Goal: Find specific page/section: Find specific page/section

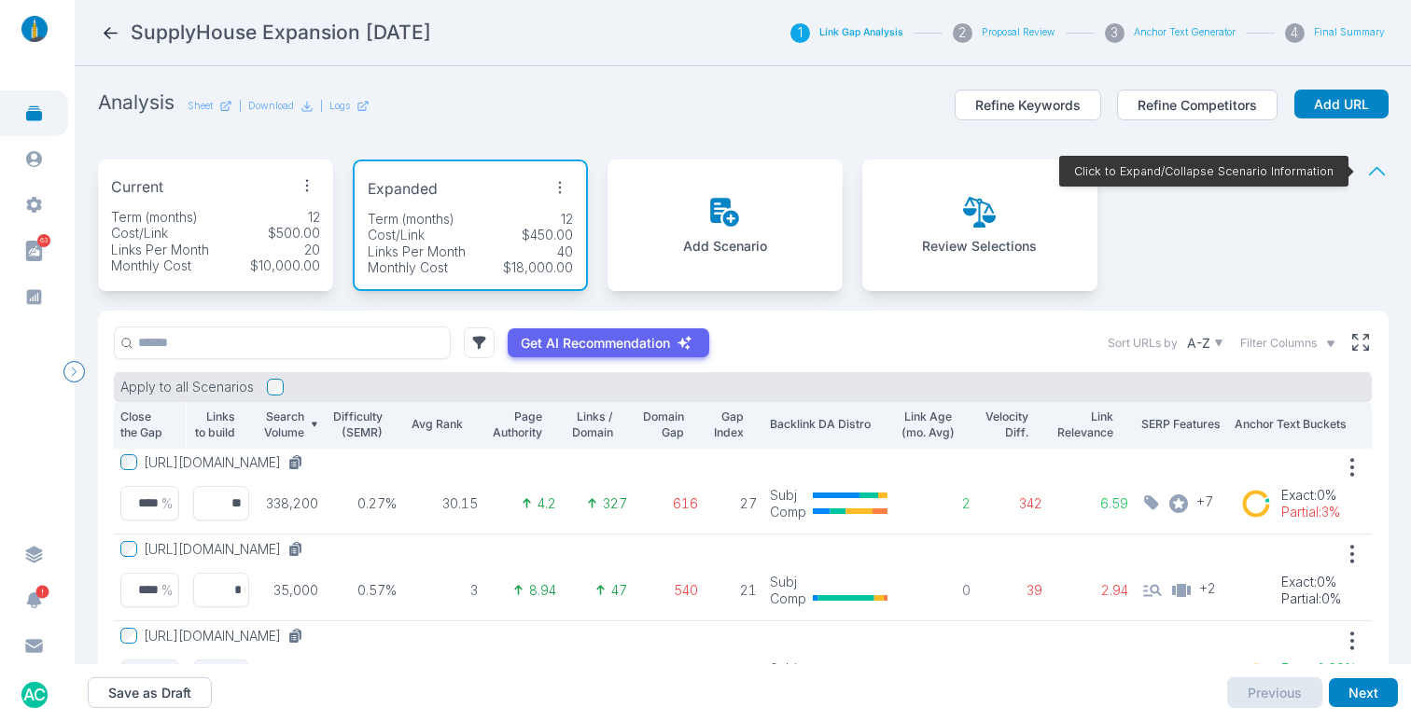
click at [109, 21] on div "SupplyHouse Expansion [DATE]" at bounding box center [422, 33] width 642 height 26
click at [111, 27] on icon at bounding box center [111, 33] width 20 height 20
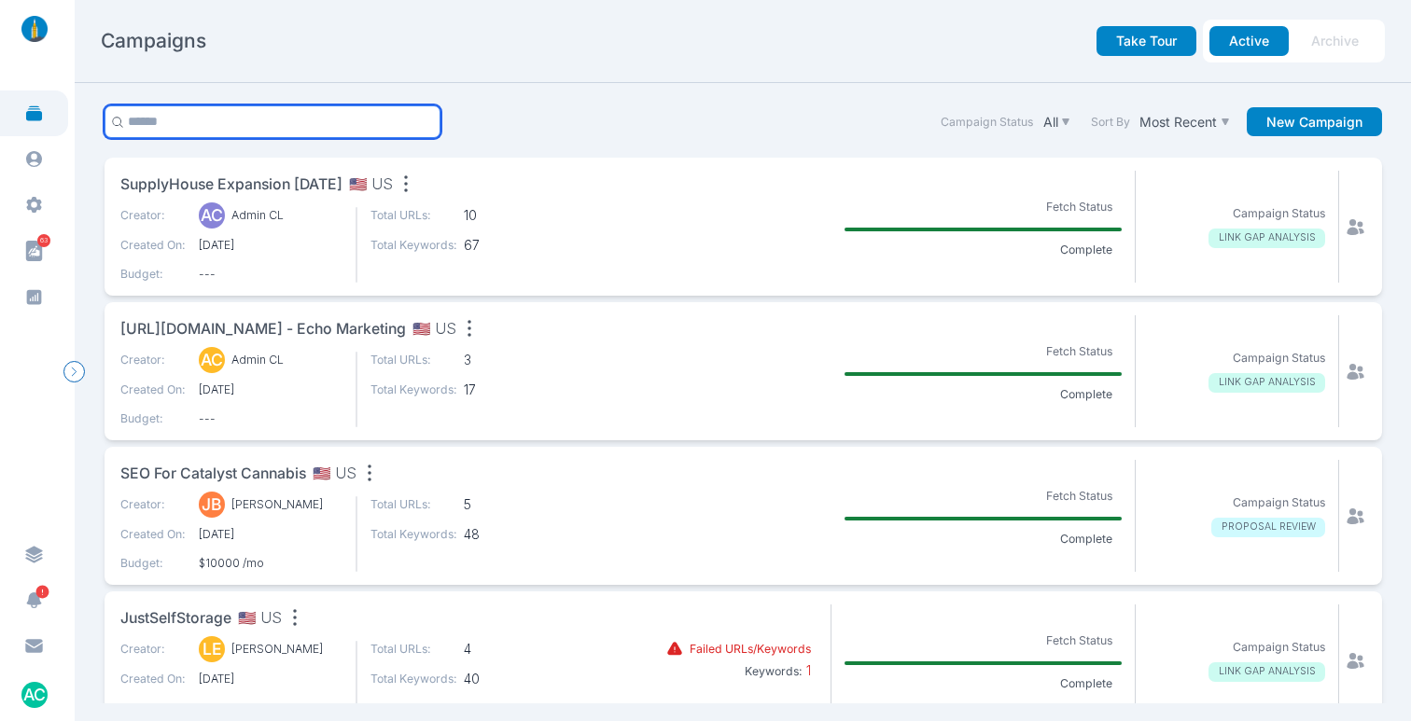
click at [217, 130] on input "text" at bounding box center [273, 121] width 337 height 33
type input "*******"
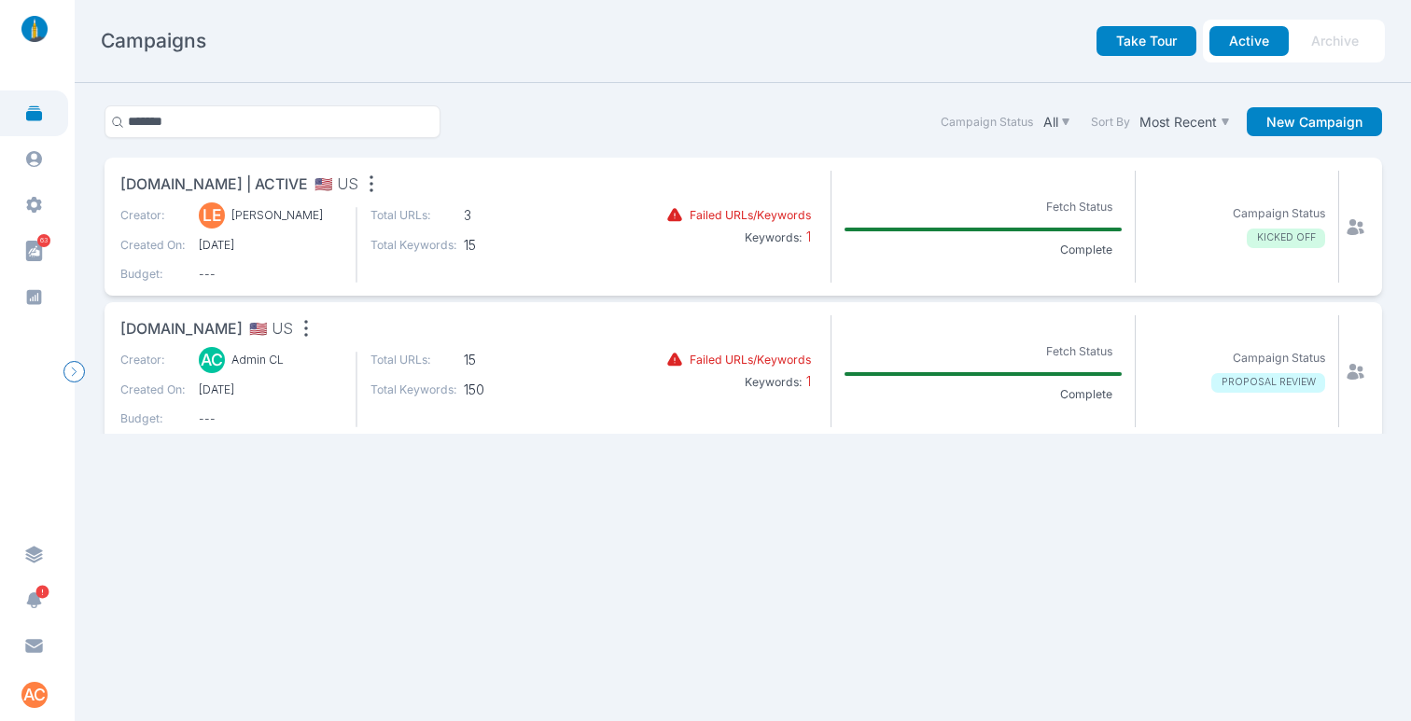
click at [164, 184] on span "[DOMAIN_NAME] | ACTIVE" at bounding box center [214, 185] width 188 height 23
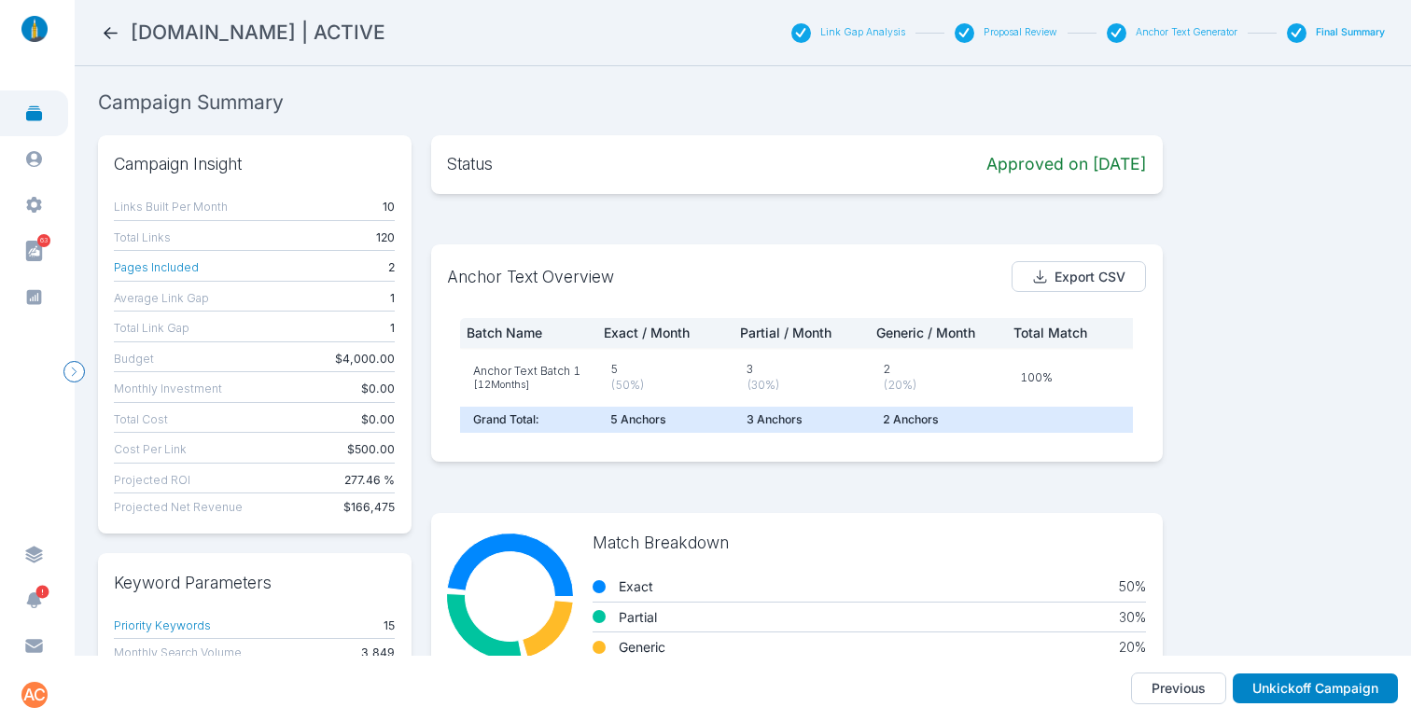
click at [842, 31] on button "Link Gap Analysis" at bounding box center [862, 32] width 85 height 13
